Goal: Task Accomplishment & Management: Use online tool/utility

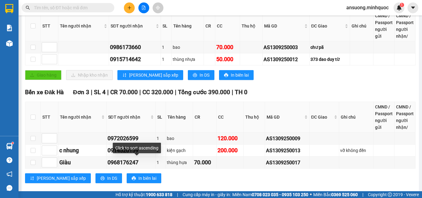
scroll to position [21, 0]
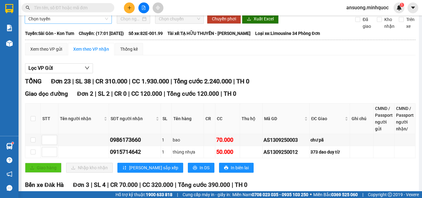
click at [53, 23] on span "Chọn tuyến" at bounding box center [68, 18] width 80 height 9
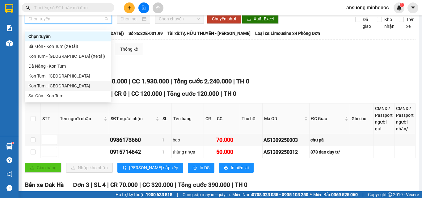
click at [44, 84] on div "Kon Tum - [GEOGRAPHIC_DATA]" at bounding box center [67, 86] width 79 height 7
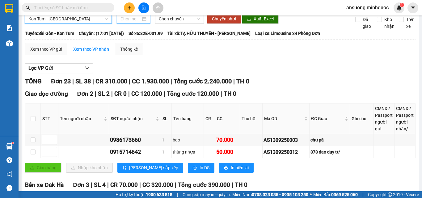
click at [125, 21] on input at bounding box center [131, 18] width 20 height 7
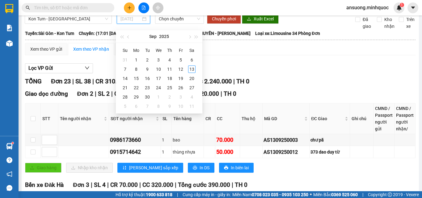
type input "[DATE]"
click at [184, 69] on div "12" at bounding box center [180, 69] width 7 height 7
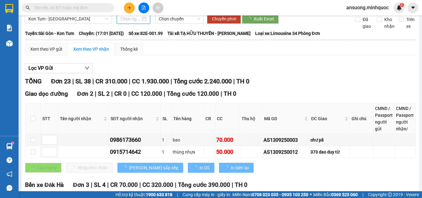
type input "[DATE]"
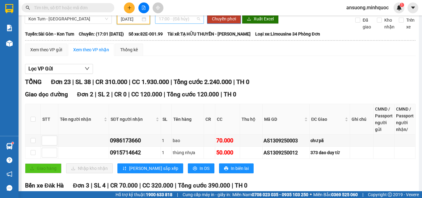
click at [173, 23] on span "17:00 - (Đã hủy)" at bounding box center [179, 18] width 41 height 9
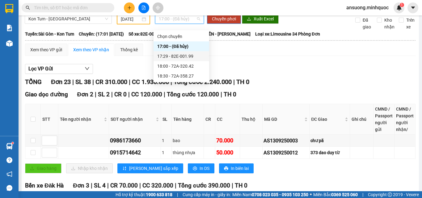
click at [186, 53] on div "17:29 - 82E-001.99" at bounding box center [182, 56] width 56 height 10
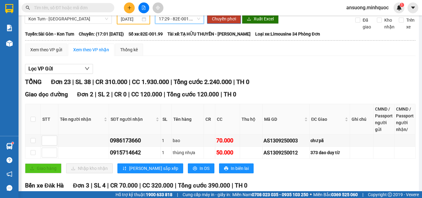
click at [166, 23] on span "17:29 - 82E-001.99" at bounding box center [179, 18] width 41 height 9
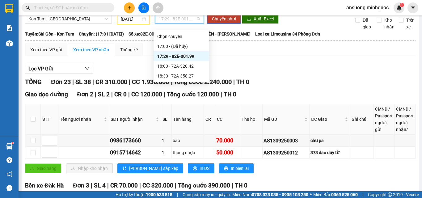
click at [183, 58] on div "17:29 - 82E-001.99" at bounding box center [181, 56] width 48 height 7
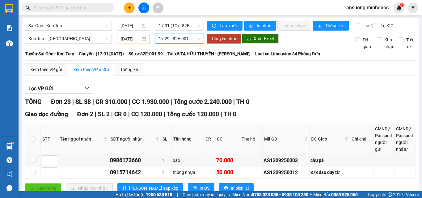
scroll to position [0, 0]
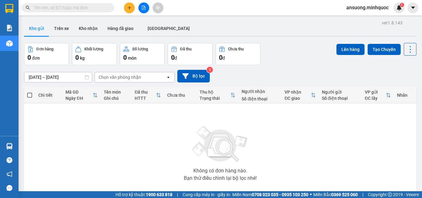
click at [141, 6] on button at bounding box center [144, 7] width 11 height 11
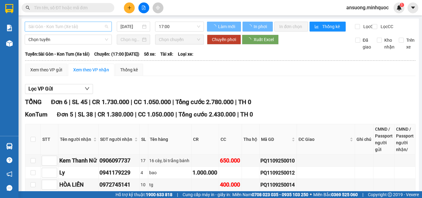
click at [32, 28] on span "Sài Gòn - Kon Tum (Xe tải)" at bounding box center [68, 26] width 80 height 9
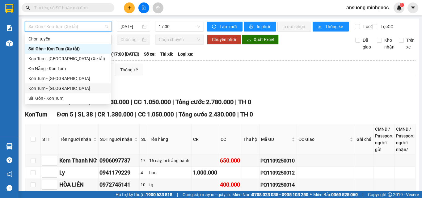
click at [38, 88] on div "Kon Tum - [GEOGRAPHIC_DATA]" at bounding box center [67, 88] width 79 height 7
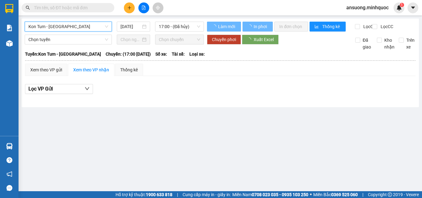
click at [131, 19] on div "Kon Tum - [GEOGRAPHIC_DATA] Kon Tum - [GEOGRAPHIC_DATA] [DATE] 17:00 - (Đã [PER…" at bounding box center [221, 63] width 398 height 89
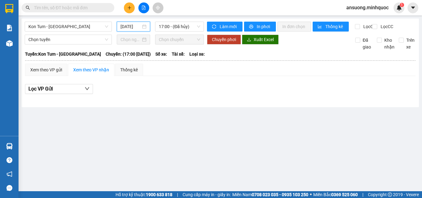
click at [129, 25] on input "[DATE]" at bounding box center [131, 26] width 20 height 7
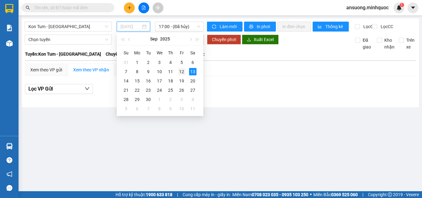
click at [181, 71] on div "12" at bounding box center [181, 71] width 7 height 7
type input "[DATE]"
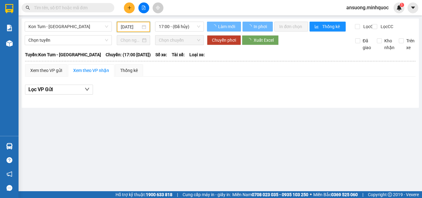
drag, startPoint x: 262, startPoint y: 132, endPoint x: 207, endPoint y: 74, distance: 79.8
click at [259, 129] on main "Kon Tum - Sài Gòn 12/09/2025 17:00 - (Đã hủy) Làm mới In phơi In đơn chọn Thống…" at bounding box center [211, 95] width 422 height 191
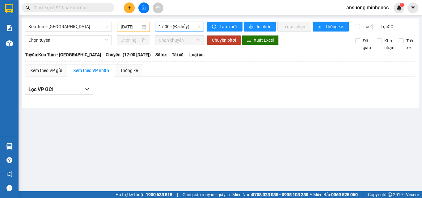
click at [186, 25] on span "17:00 - (Đã hủy)" at bounding box center [179, 26] width 41 height 9
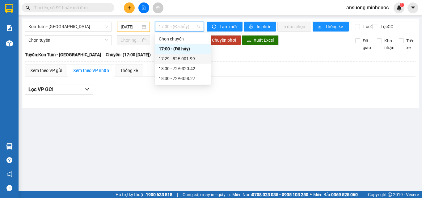
click at [181, 58] on div "17:29 - 82E-001.99" at bounding box center [183, 58] width 48 height 7
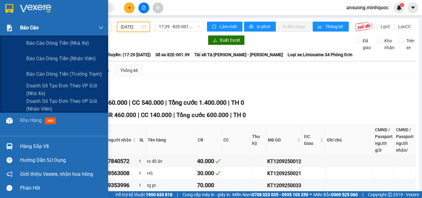
click at [8, 28] on img at bounding box center [9, 28] width 6 height 6
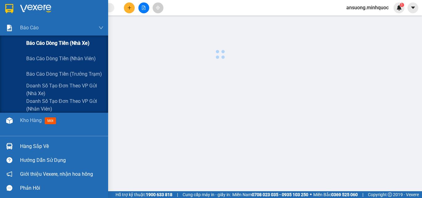
click at [32, 50] on div "Báo cáo dòng tiền (nhà xe)" at bounding box center [64, 43] width 77 height 15
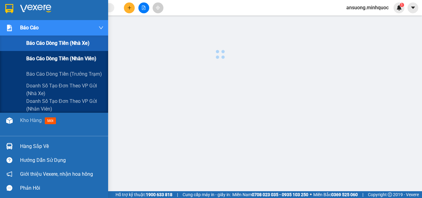
drag, startPoint x: 33, startPoint y: 58, endPoint x: 36, endPoint y: 61, distance: 4.4
click at [33, 58] on span "Báo cáo dòng tiền (nhân viên)" at bounding box center [61, 59] width 70 height 8
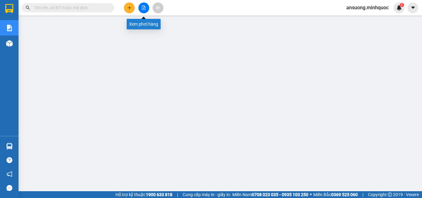
click at [142, 8] on icon "file-add" at bounding box center [143, 8] width 3 height 4
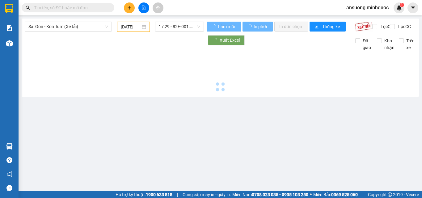
type input "[DATE]"
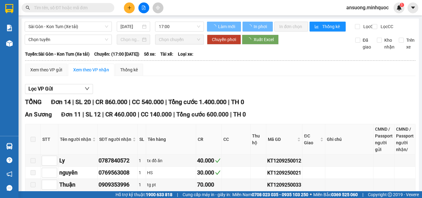
click at [49, 23] on span "Sài Gòn - Kon Tum (Xe tải)" at bounding box center [68, 26] width 80 height 9
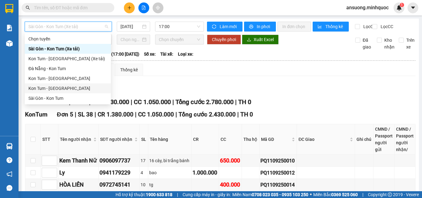
click at [35, 90] on div "Kon Tum - [GEOGRAPHIC_DATA]" at bounding box center [67, 88] width 79 height 7
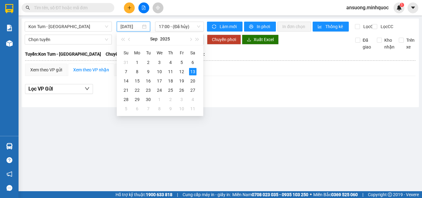
click at [129, 27] on input "[DATE]" at bounding box center [131, 26] width 20 height 7
click at [179, 71] on div "12" at bounding box center [181, 71] width 7 height 7
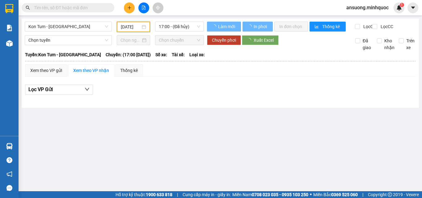
click at [141, 136] on main "Kon Tum - Sài Gòn 12/09/2025 17:00 - (Đã hủy) Làm mới In phơi In đơn chọn Thống…" at bounding box center [211, 95] width 422 height 191
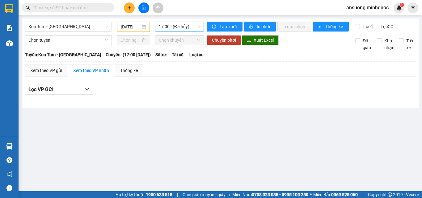
click at [180, 27] on span "17:00 - (Đã hủy)" at bounding box center [179, 26] width 41 height 9
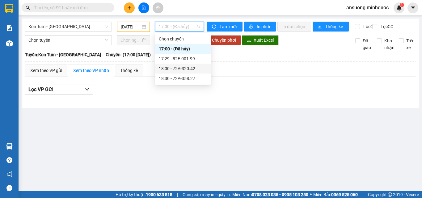
click at [187, 61] on div "17:29 - 82E-001.99" at bounding box center [183, 58] width 48 height 7
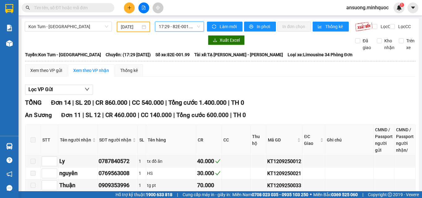
click at [126, 24] on input "[DATE]" at bounding box center [131, 26] width 20 height 7
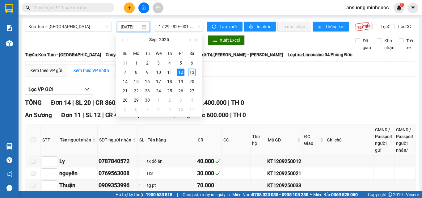
drag, startPoint x: 199, startPoint y: 71, endPoint x: 195, endPoint y: 72, distance: 4.5
click at [195, 72] on div "Su Mo Tu We Th Fr Sa 31 1 2 3 4 5 6 7 8 9 10 11 12 13 14 15 16 17 18 19 20 21 2…" at bounding box center [159, 81] width 87 height 70
click at [195, 72] on div "13" at bounding box center [191, 72] width 7 height 7
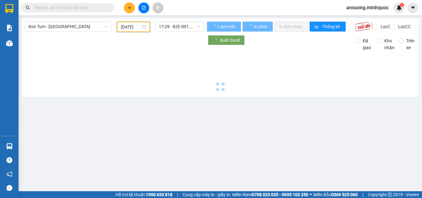
type input "[DATE]"
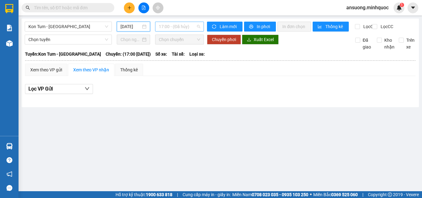
click at [169, 28] on span "17:00 - (Đã hủy)" at bounding box center [179, 26] width 41 height 9
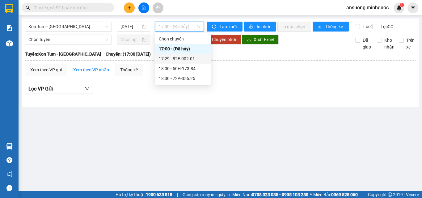
click at [182, 58] on div "17:29 - 82E-002.01" at bounding box center [183, 58] width 48 height 7
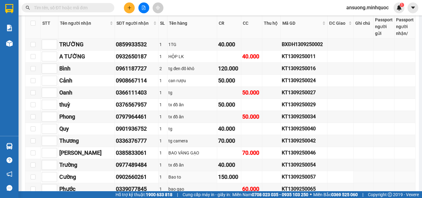
scroll to position [526, 0]
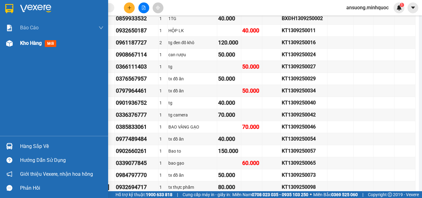
click at [9, 43] on img at bounding box center [9, 43] width 6 height 6
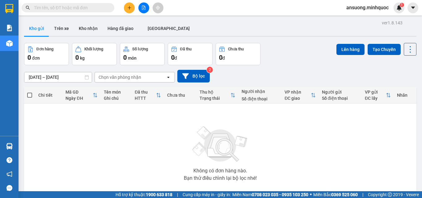
click at [87, 19] on div "ver 1.8.143 Kho gửi Trên xe Kho nhận Hàng đã giao ĐÀ NẴNG Đơn hàng 0 đơn Khối l…" at bounding box center [221, 121] width 398 height 204
click at [88, 32] on button "Kho nhận" at bounding box center [88, 28] width 29 height 15
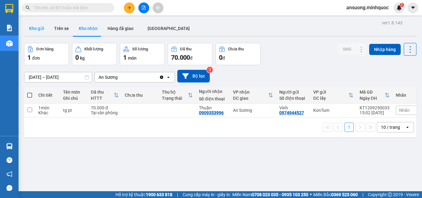
click at [30, 33] on button "Kho gửi" at bounding box center [36, 28] width 25 height 15
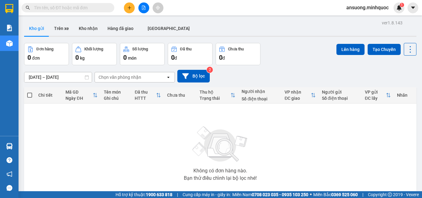
click at [137, 8] on div at bounding box center [144, 7] width 46 height 11
click at [144, 5] on button at bounding box center [144, 7] width 11 height 11
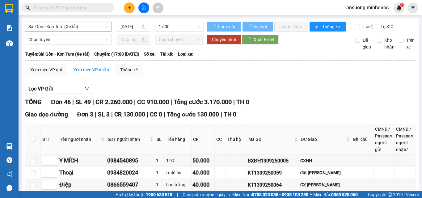
click at [73, 29] on span "Sài Gòn - Kon Tum (Xe tải)" at bounding box center [68, 26] width 80 height 9
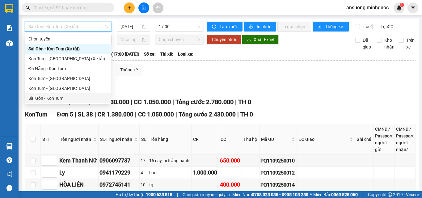
drag, startPoint x: 41, startPoint y: 92, endPoint x: 43, endPoint y: 98, distance: 7.1
click at [43, 98] on div "Chọn tuyến Sài Gòn - Kon Tum (Xe tải) Kon Tum - Sài Gòn (Xe tải) Đà Nẵng - Kon…" at bounding box center [68, 68] width 86 height 69
click at [43, 98] on div "Sài Gòn - Kon Tum" at bounding box center [67, 98] width 79 height 7
type input "[DATE]"
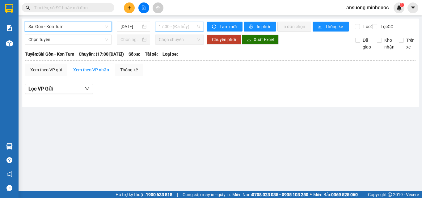
click at [174, 23] on span "17:00 - (Đã hủy)" at bounding box center [179, 26] width 41 height 9
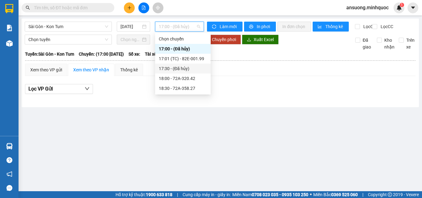
click at [194, 63] on div "17:01 (TC) - 82E-001.99" at bounding box center [183, 59] width 56 height 10
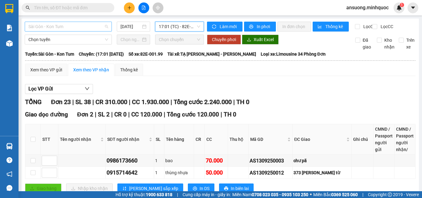
click at [81, 22] on span "Sài Gòn - Kon Tum" at bounding box center [68, 26] width 80 height 9
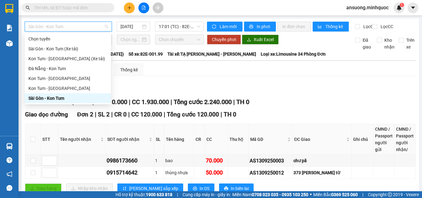
drag, startPoint x: 45, startPoint y: 99, endPoint x: 44, endPoint y: 95, distance: 4.0
click at [45, 98] on div "Sài Gòn - Kon Tum" at bounding box center [67, 98] width 79 height 7
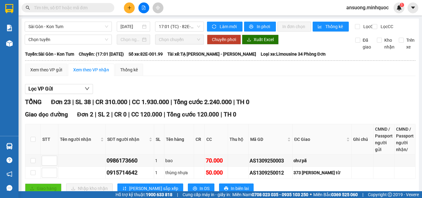
click at [172, 32] on div "Sài Gòn - Kon Tum 13/09/2025 17:01 (TC) - 82E-001.99" at bounding box center [114, 27] width 179 height 10
click at [174, 27] on span "17:01 (TC) - 82E-001.99" at bounding box center [179, 26] width 41 height 9
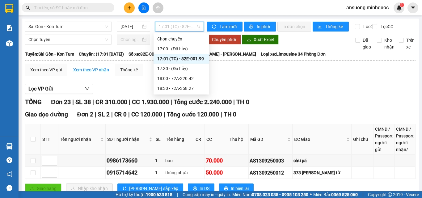
click at [191, 61] on div "17:01 (TC) - 82E-001.99" at bounding box center [181, 58] width 48 height 7
